Goal: Task Accomplishment & Management: Complete application form

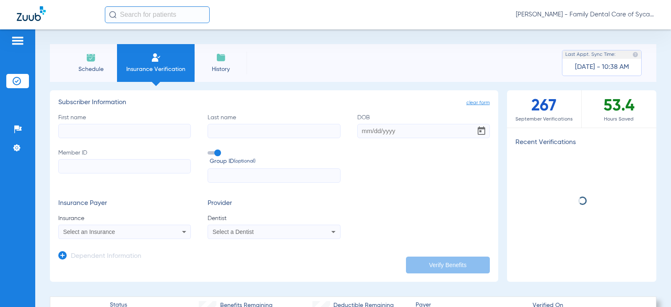
click at [113, 133] on input "First name" at bounding box center [124, 131] width 133 height 14
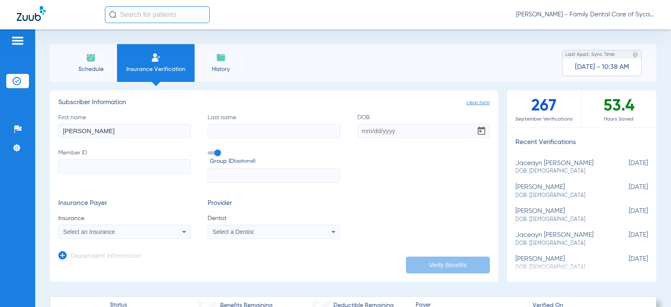
type input "[PERSON_NAME]"
type input "Lepitre"
click at [360, 133] on input "DOB" at bounding box center [423, 131] width 133 height 14
type input "[DATE]"
click at [88, 168] on input "Member ID" at bounding box center [124, 166] width 133 height 14
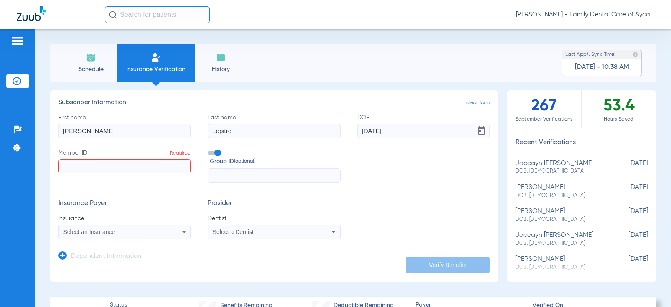
click at [75, 162] on input "Member ID Required" at bounding box center [124, 166] width 133 height 14
type input "4211730"
click at [120, 231] on div "Select an Insurance" at bounding box center [112, 232] width 99 height 6
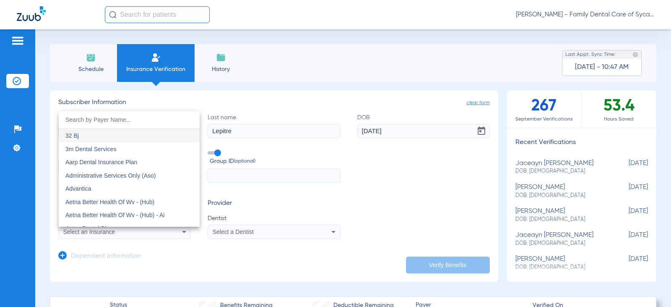
drag, startPoint x: 108, startPoint y: 122, endPoint x: 104, endPoint y: 124, distance: 4.8
click at [108, 122] on input "dropdown search" at bounding box center [129, 119] width 141 height 17
click at [96, 119] on input "dropdown search" at bounding box center [129, 119] width 141 height 17
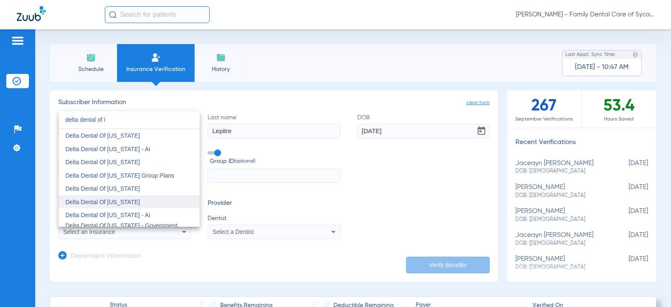
type input "delta dental of i"
click at [105, 202] on span "Delta Dental Of [US_STATE]" at bounding box center [102, 201] width 75 height 7
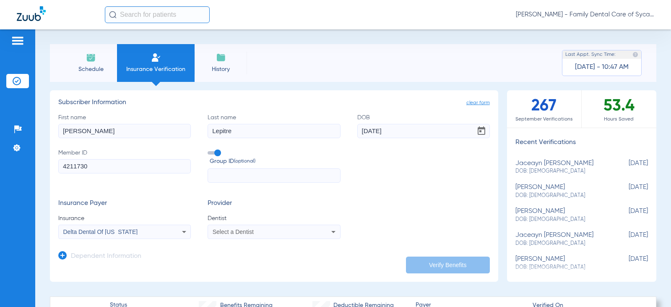
scroll to position [42, 0]
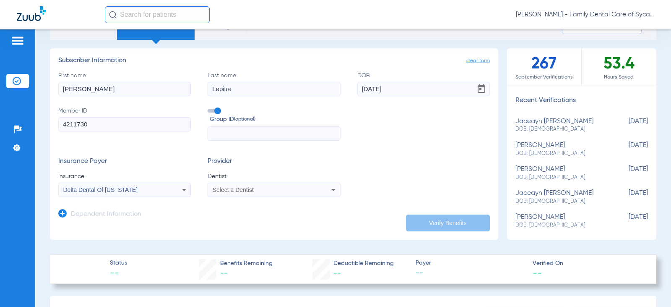
click at [226, 190] on span "Select a Dentist" at bounding box center [233, 189] width 41 height 7
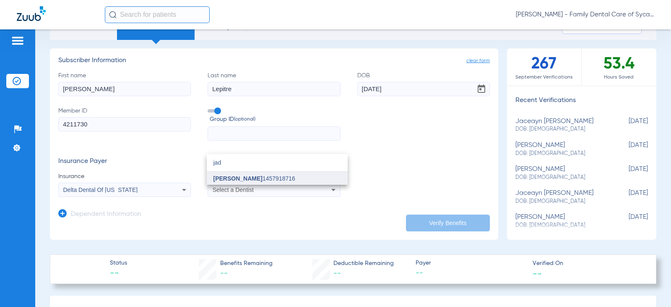
type input "jad"
click at [237, 175] on span "[PERSON_NAME]" at bounding box center [237, 178] width 49 height 7
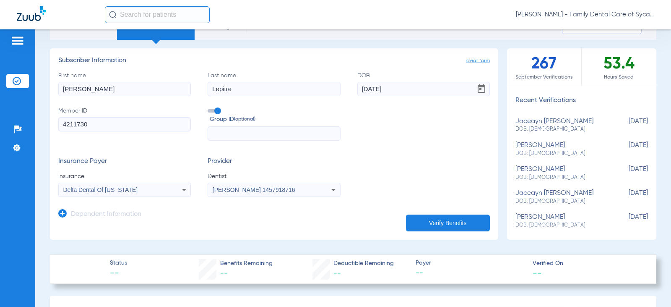
click at [456, 218] on button "Verify Benefits" at bounding box center [448, 222] width 84 height 17
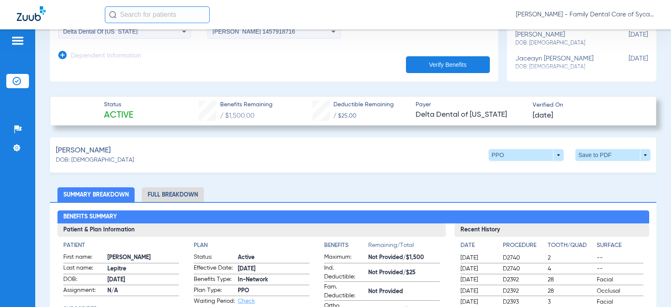
scroll to position [216, 0]
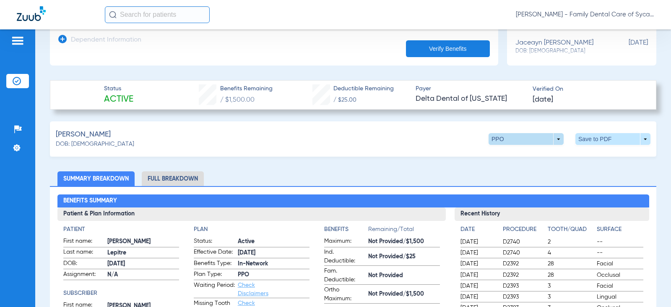
click at [556, 138] on span at bounding box center [526, 139] width 75 height 12
click at [510, 169] on span "Premier" at bounding box center [508, 172] width 39 height 6
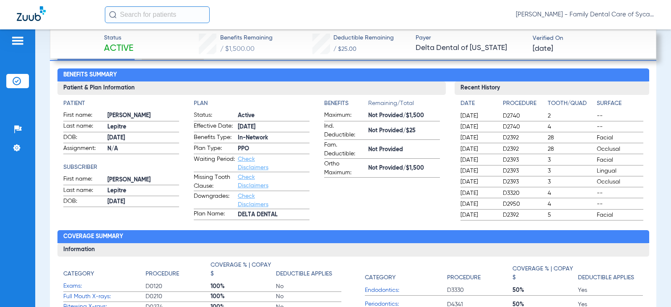
scroll to position [90, 0]
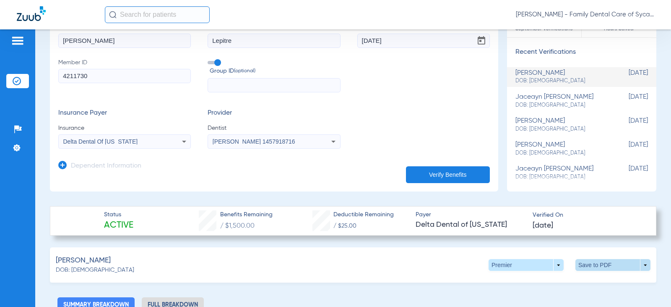
click at [584, 261] on span at bounding box center [612, 265] width 75 height 12
click at [539, 278] on span "Save to PDF" at bounding box center [543, 281] width 33 height 6
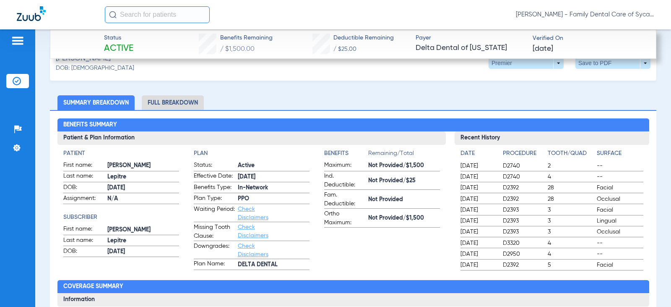
scroll to position [300, 0]
